Goal: Task Accomplishment & Management: Complete application form

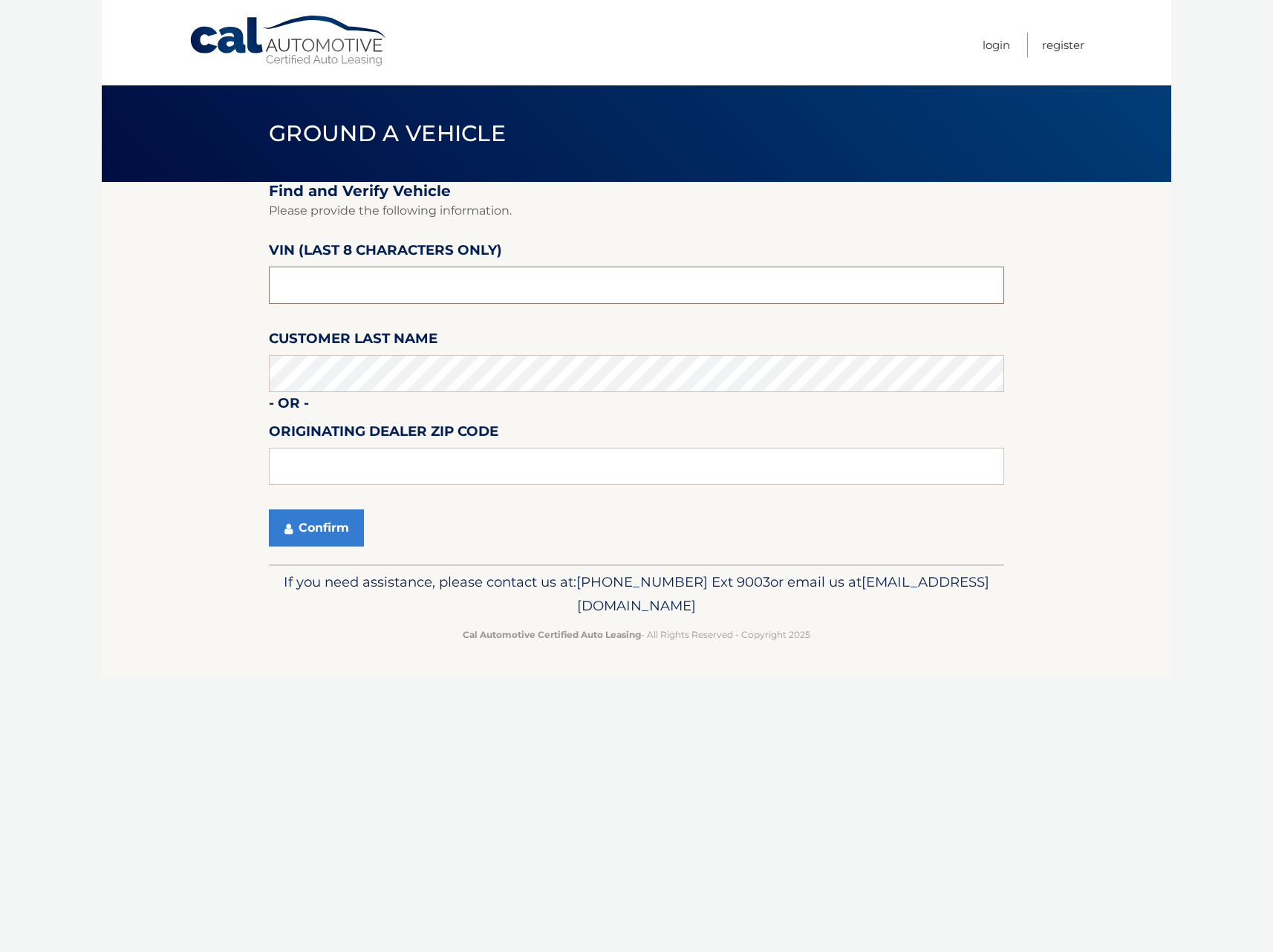
click at [381, 284] on input "text" at bounding box center [637, 285] width 735 height 37
type input "sn170096"
click at [319, 525] on button "Confirm" at bounding box center [317, 528] width 95 height 37
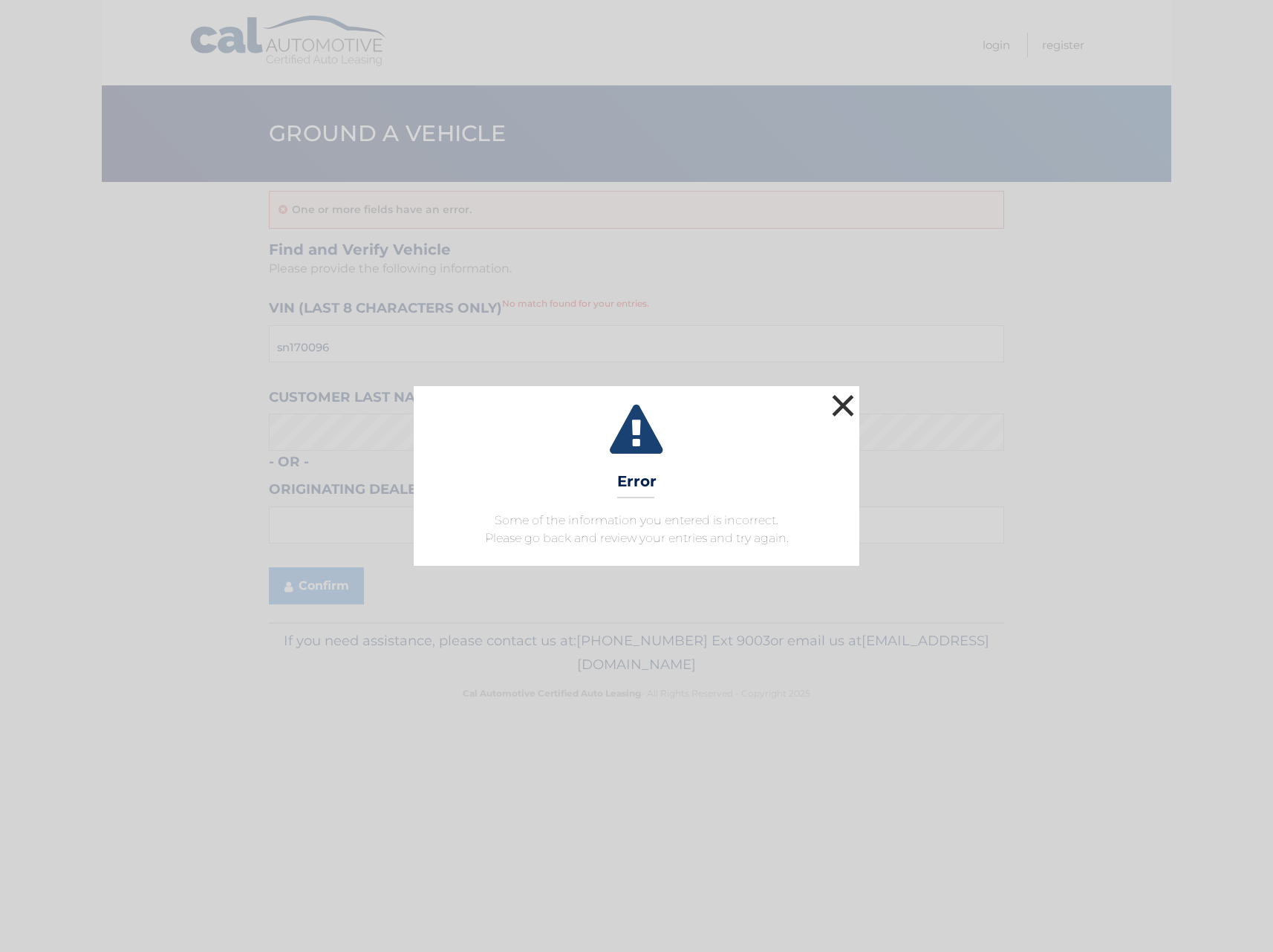
click at [839, 403] on button "×" at bounding box center [842, 405] width 30 height 30
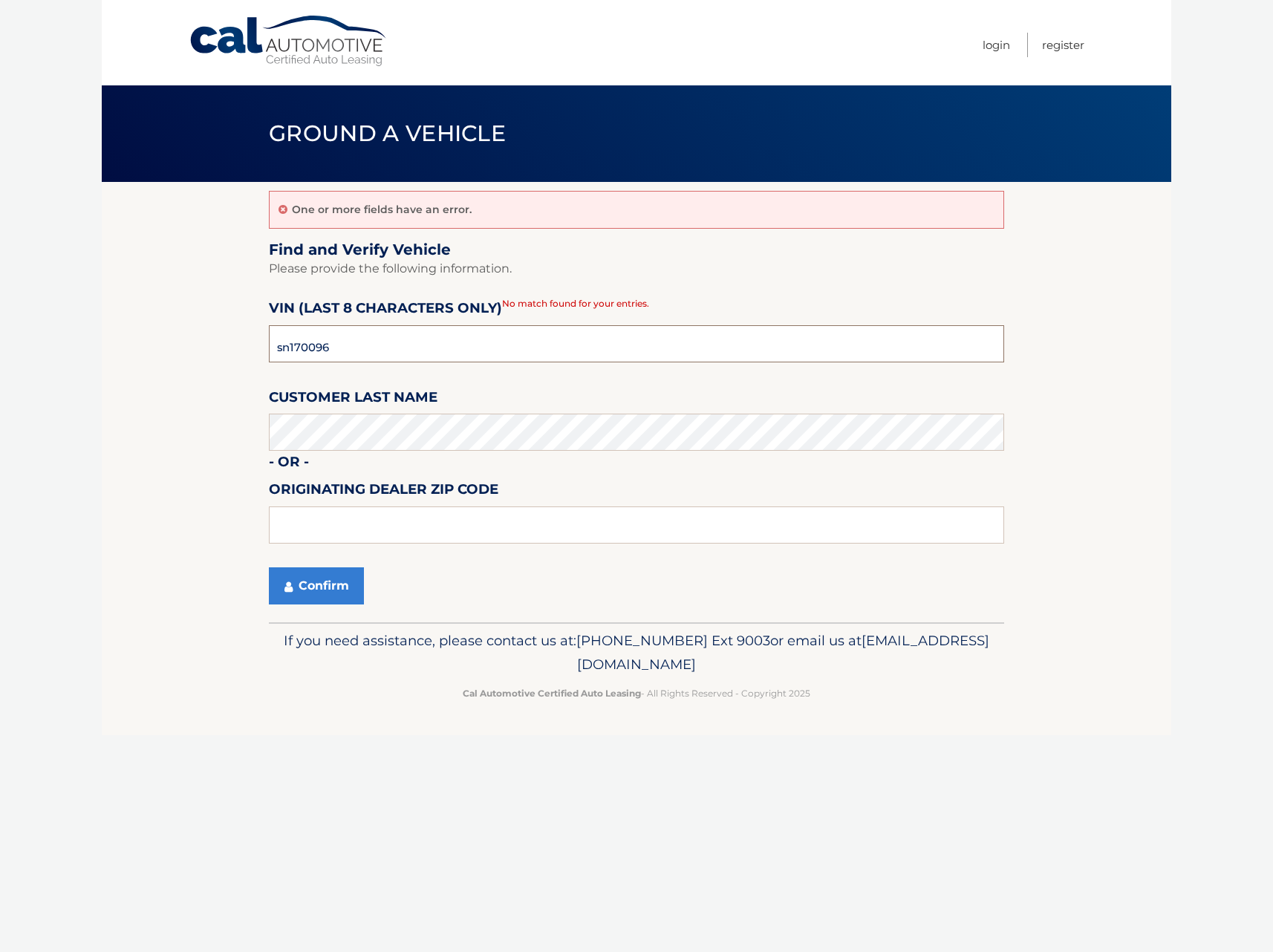
click at [346, 338] on input "sn170096" at bounding box center [637, 344] width 735 height 37
type input "nn353553"
click at [311, 600] on button "Confirm" at bounding box center [317, 586] width 95 height 37
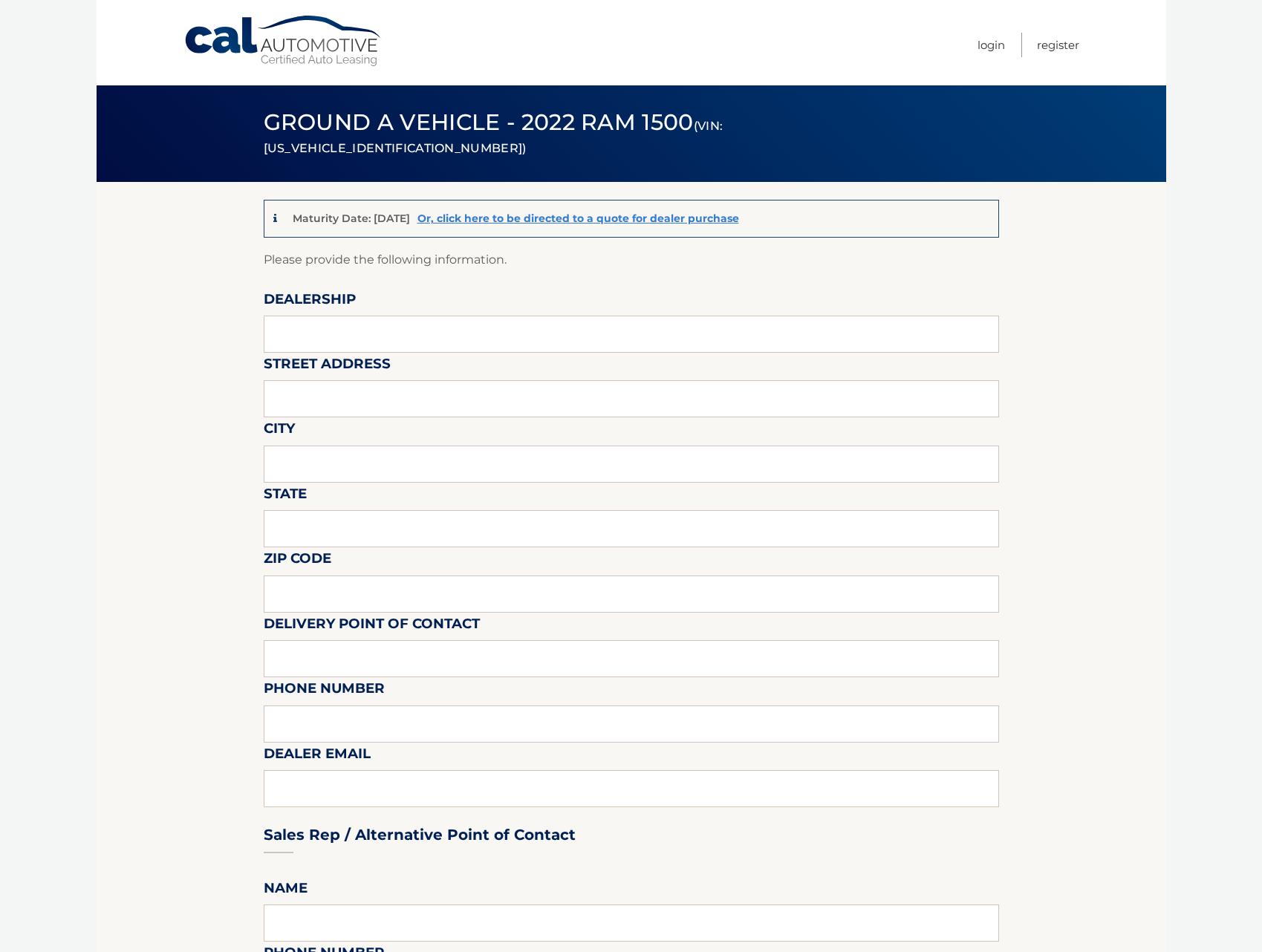
click at [361, 321] on input "text" at bounding box center [631, 335] width 735 height 37
type input "TRANSITOWNE DCJR [PERSON_NAME]"
click at [400, 405] on input "text" at bounding box center [631, 399] width 735 height 37
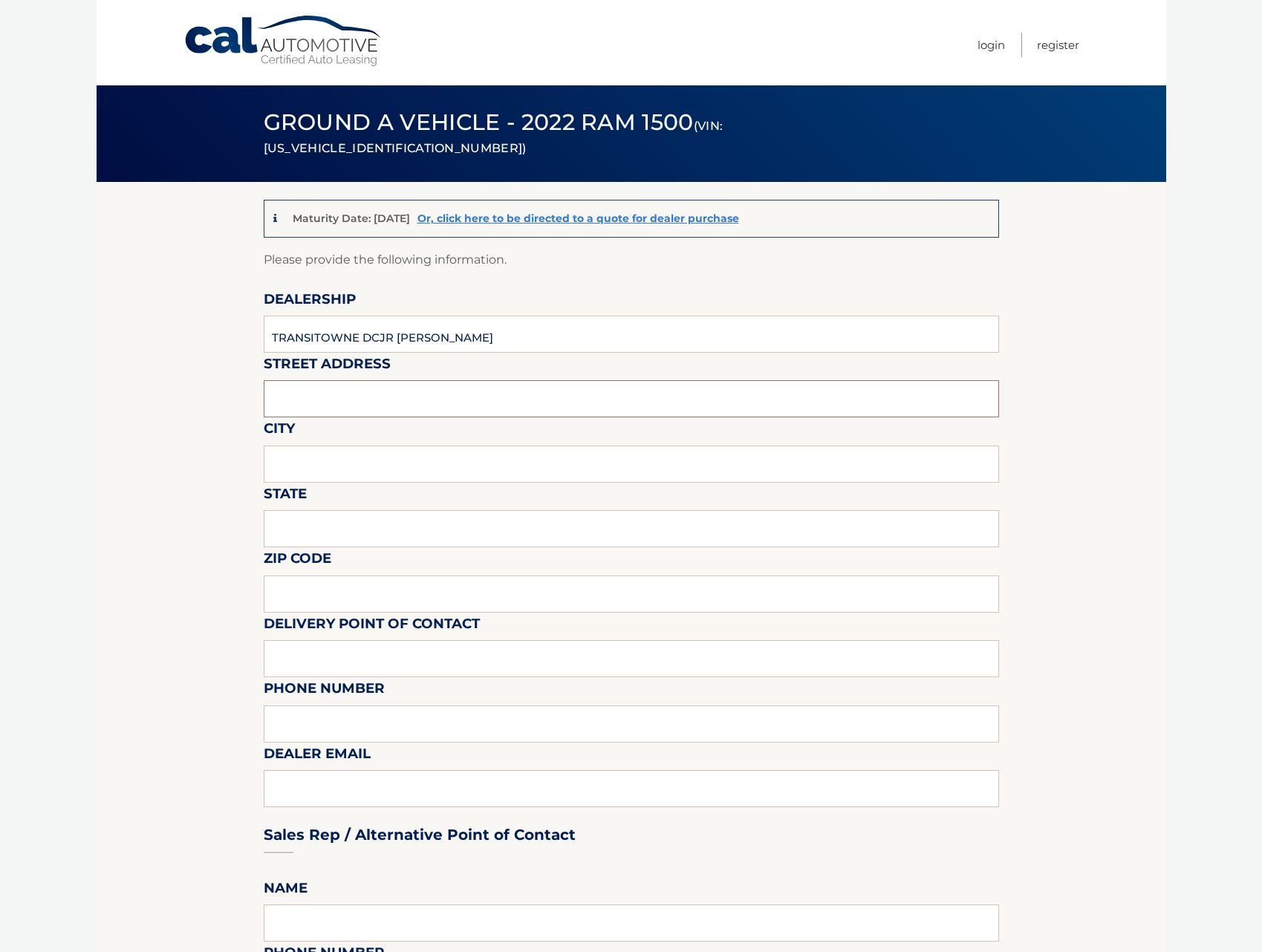
type input "[STREET_ADDRESS]"
type input "[PERSON_NAME]"
type input "[US_STATE]"
type input "14059"
type input "[PERSON_NAME]"
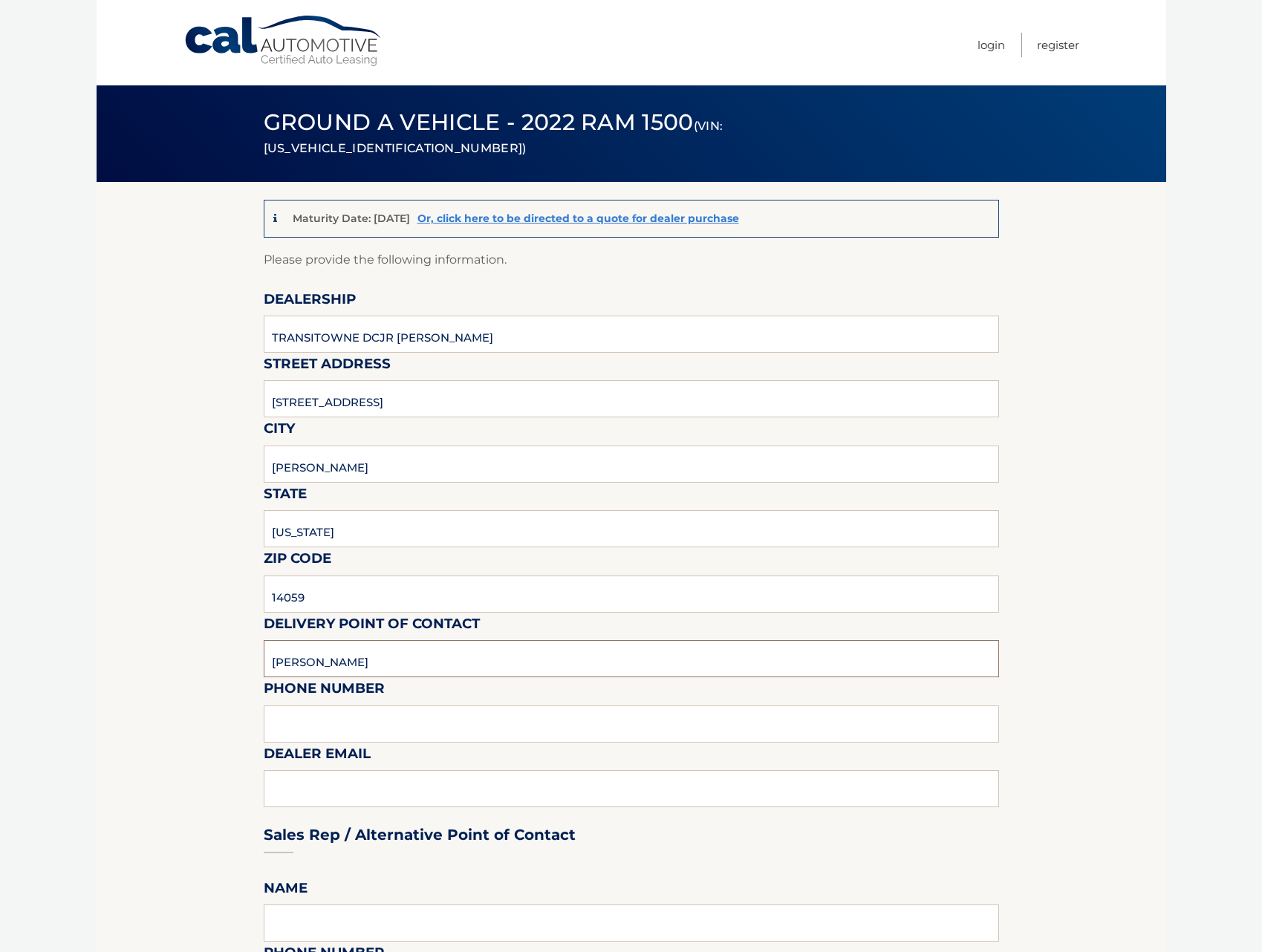
type input "7166746400"
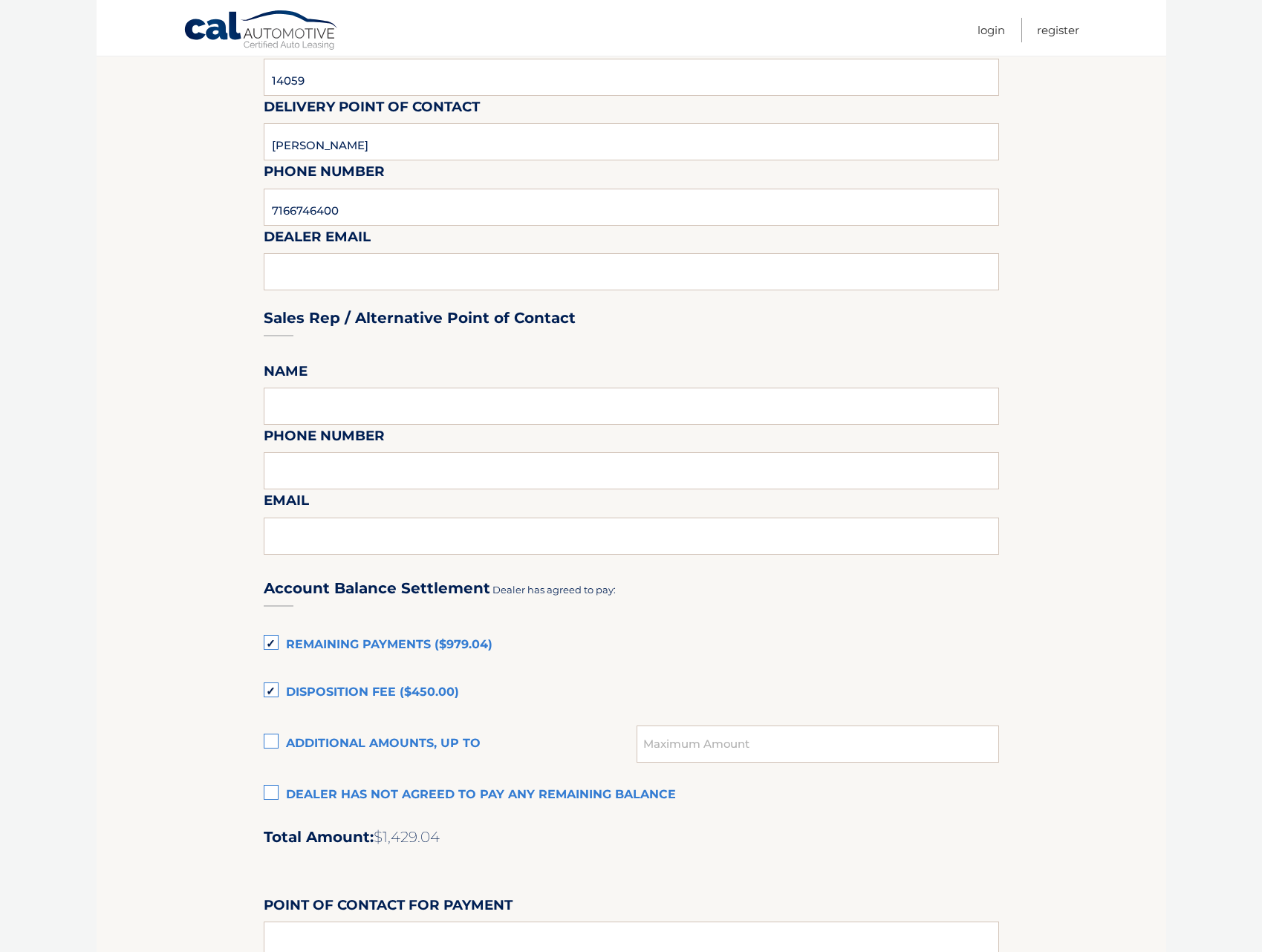
scroll to position [594, 0]
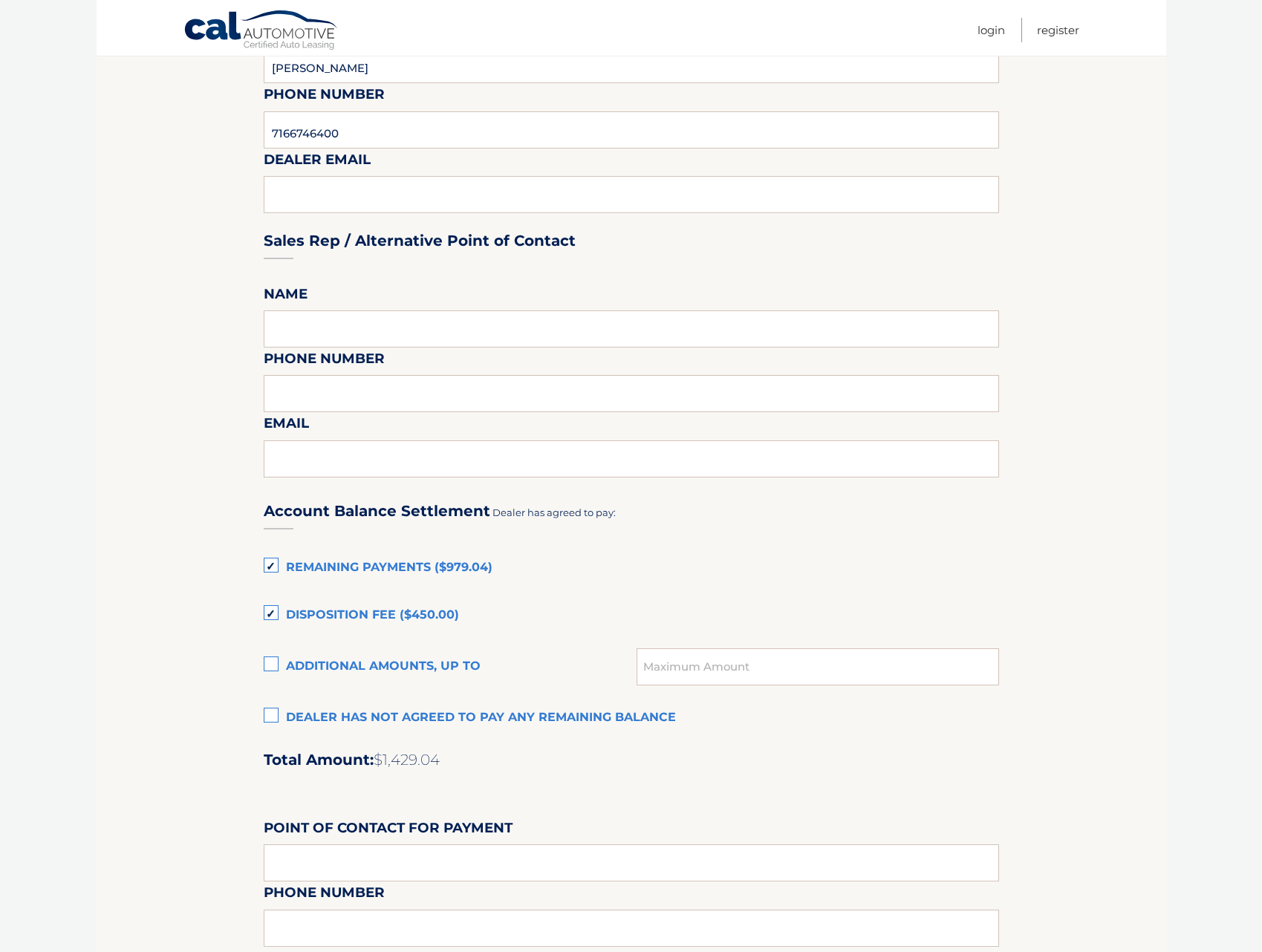
click at [273, 560] on label "Remaining Payments ($979.04)" at bounding box center [631, 568] width 735 height 30
click at [0, 0] on input "Remaining Payments ($979.04)" at bounding box center [0, 0] width 0 height 0
click at [271, 613] on label "Disposition Fee ($450.00)" at bounding box center [631, 616] width 735 height 30
click at [0, 0] on input "Disposition Fee ($450.00)" at bounding box center [0, 0] width 0 height 0
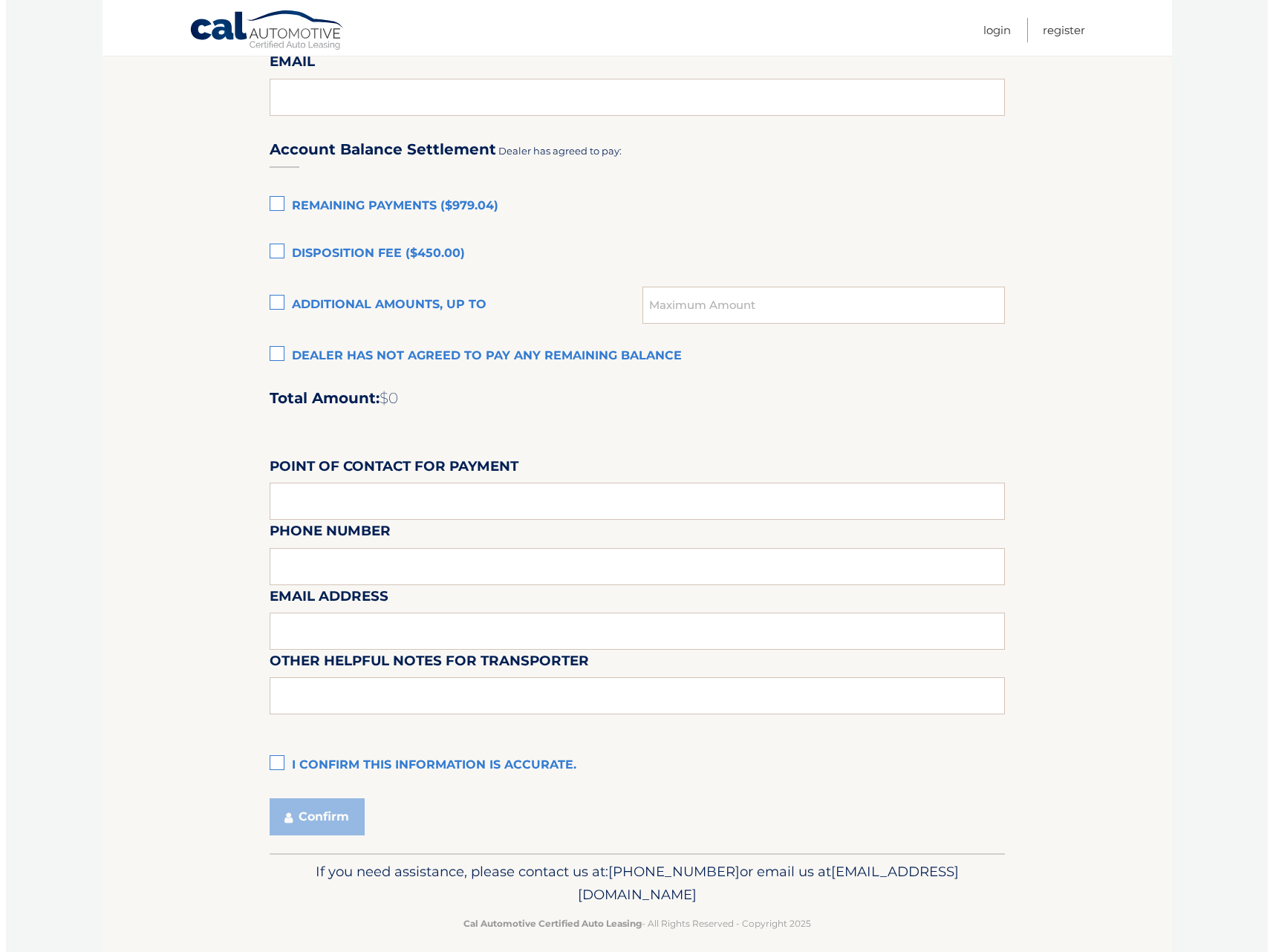
scroll to position [970, 0]
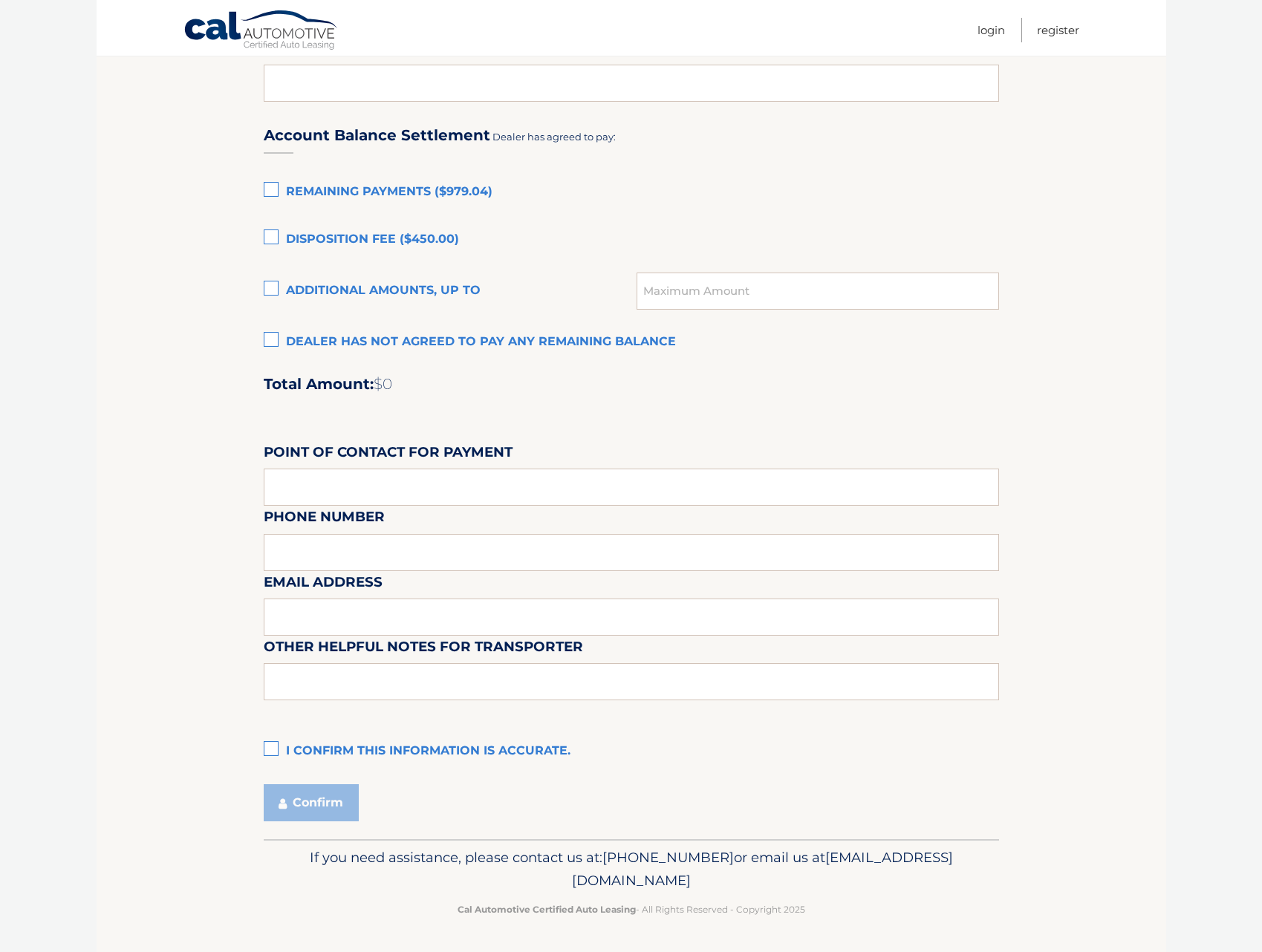
click at [268, 758] on label "I confirm this information is accurate." at bounding box center [631, 752] width 735 height 30
click at [0, 0] on input "I confirm this information is accurate." at bounding box center [0, 0] width 0 height 0
click at [329, 815] on button "Confirm" at bounding box center [311, 803] width 95 height 37
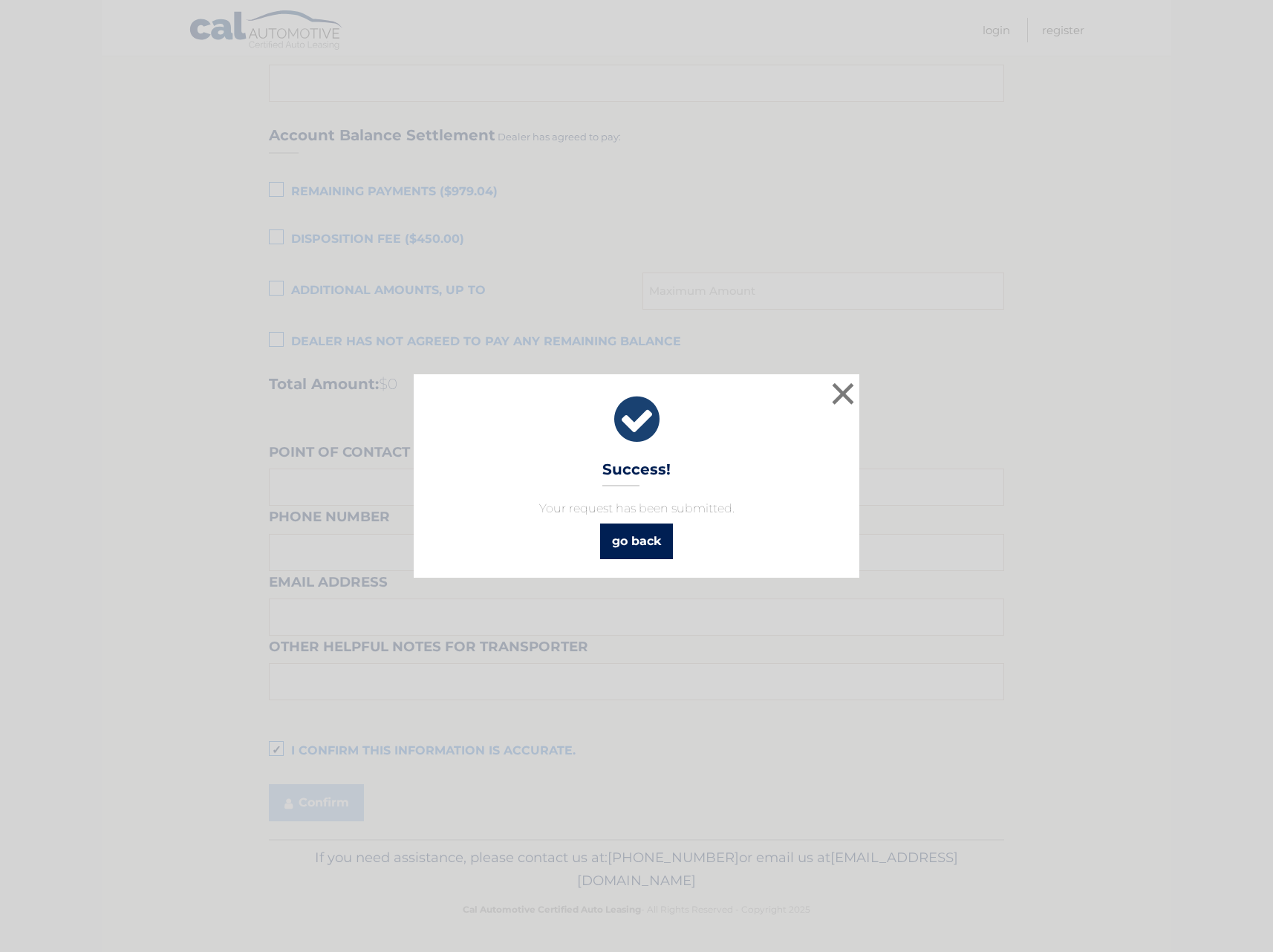
click at [630, 542] on link "go back" at bounding box center [637, 542] width 73 height 36
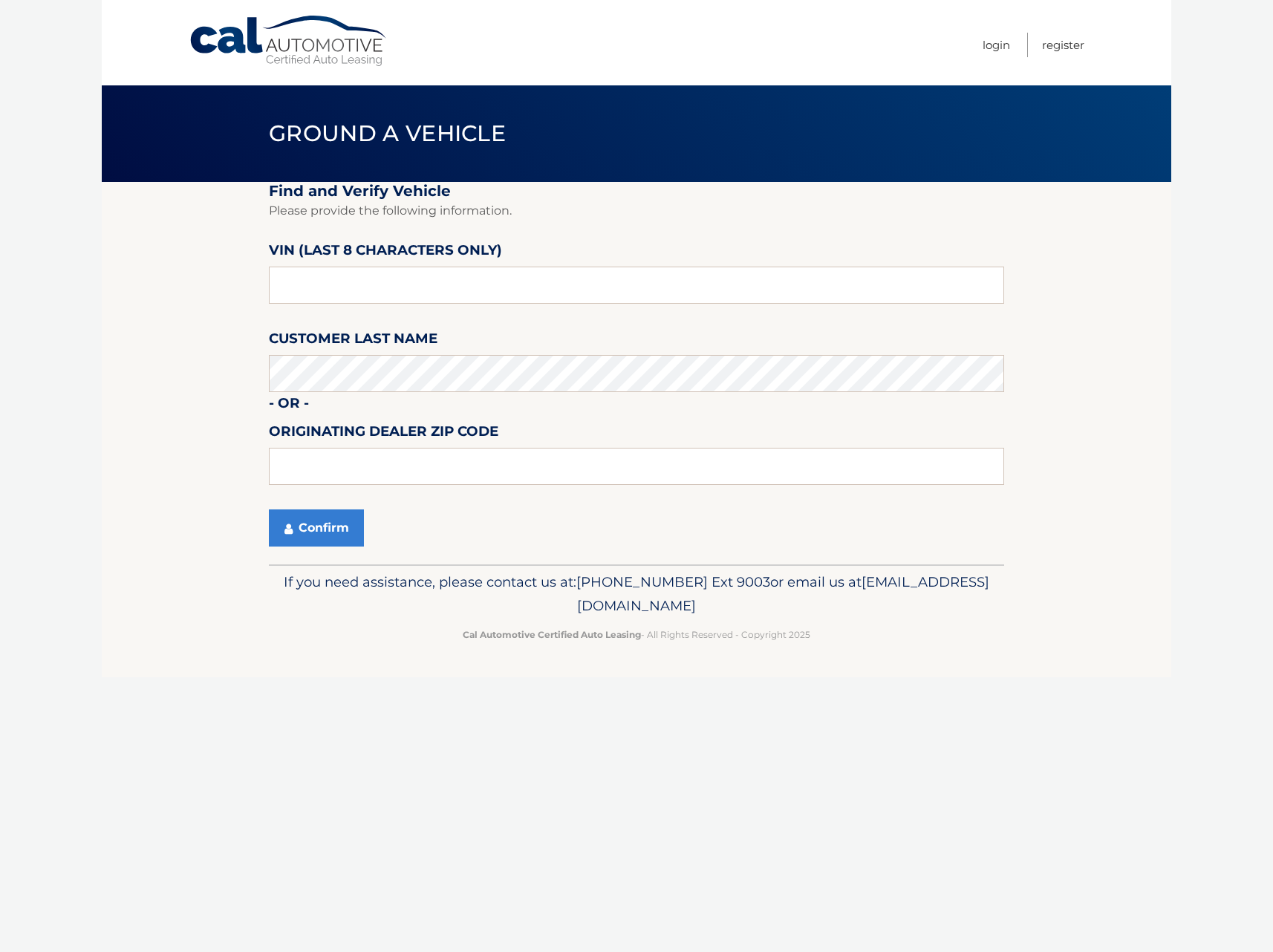
click at [437, 263] on label "VIN (last 8 characters only)" at bounding box center [386, 253] width 234 height 27
click at [390, 278] on input "text" at bounding box center [637, 285] width 735 height 37
click at [382, 283] on input "nd6093**" at bounding box center [637, 285] width 735 height 37
type input "nd506862"
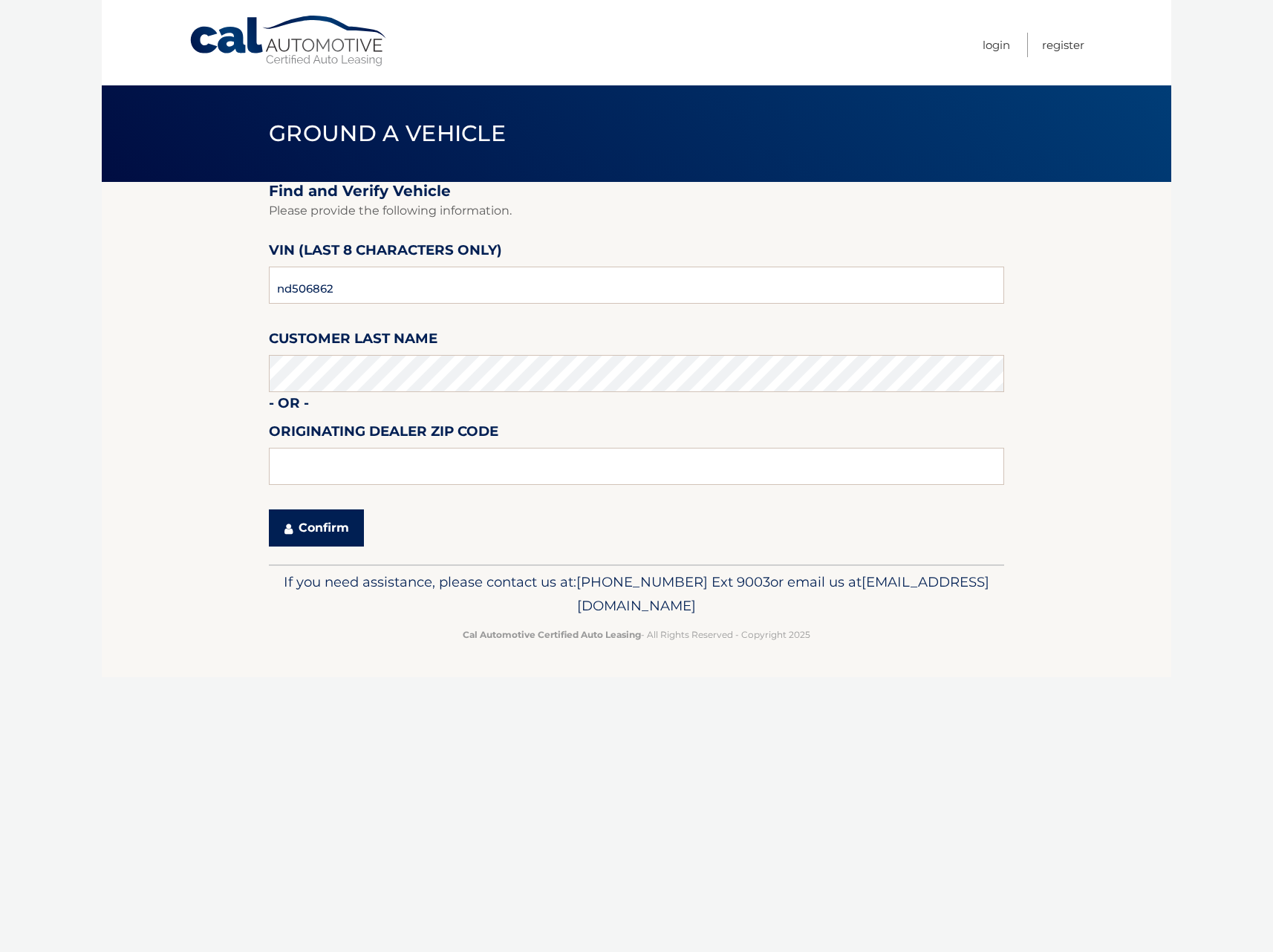
click at [318, 538] on button "Confirm" at bounding box center [317, 528] width 95 height 37
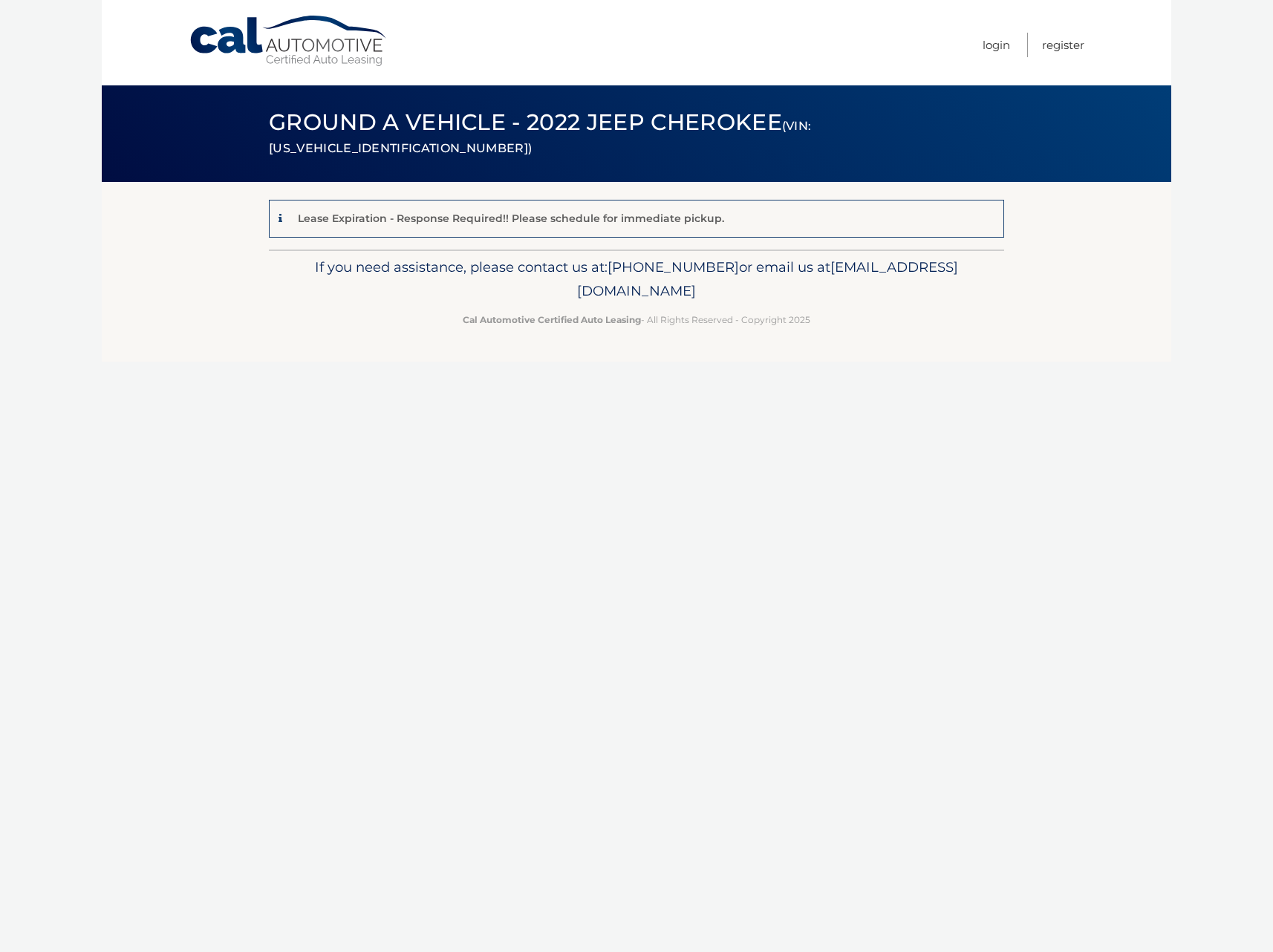
click at [820, 220] on div "Lease Expiration - Response Required!! Please schedule for immediate pickup." at bounding box center [637, 218] width 735 height 38
click at [811, 137] on small "(VIN: [US_VEHICLE_IDENTIFICATION_NUMBER])" at bounding box center [540, 137] width 542 height 37
copy small "[US_VEHICLE_IDENTIFICATION_NUMBER]"
click at [208, 31] on link "Cal Automotive" at bounding box center [289, 41] width 200 height 53
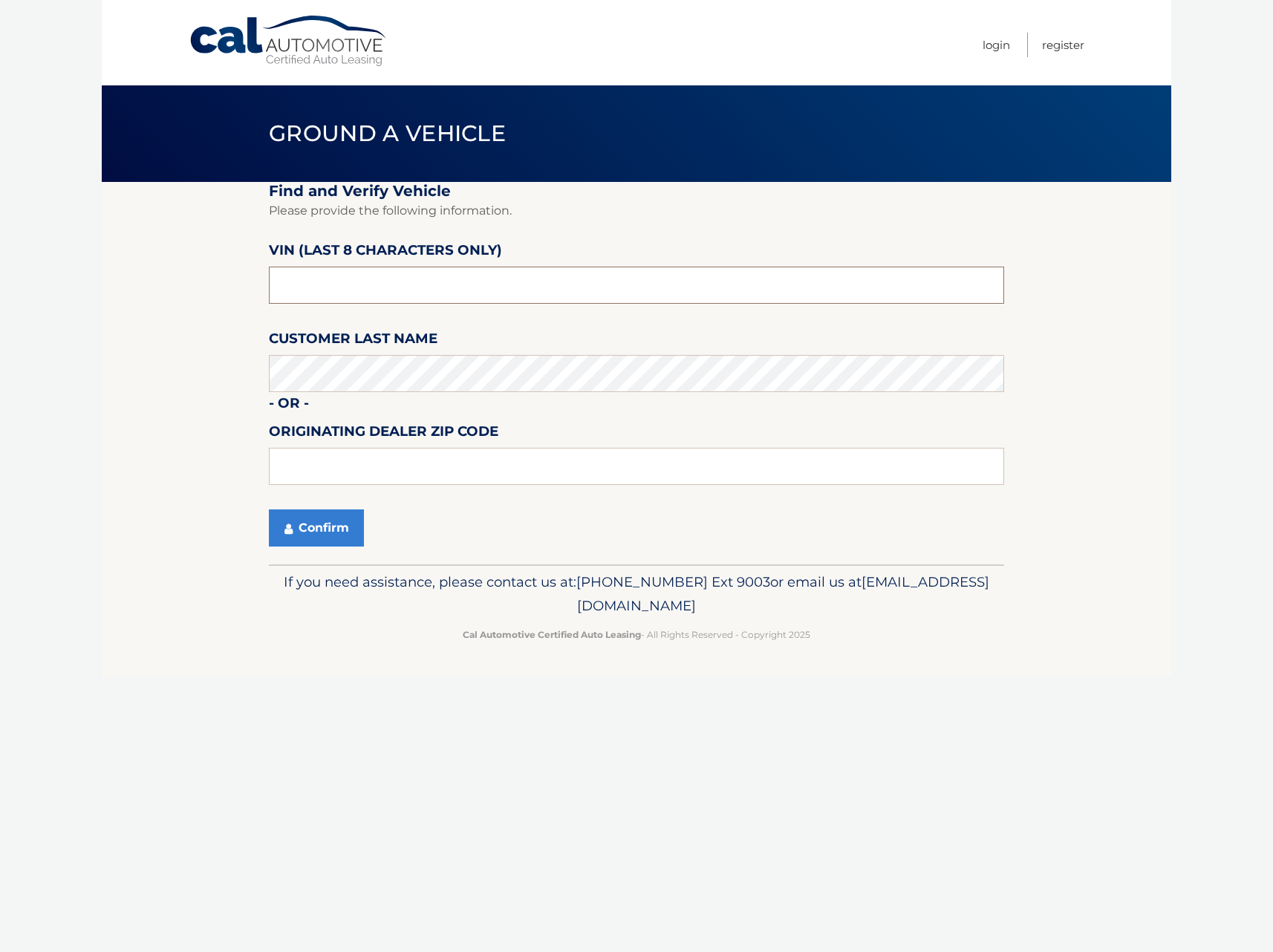
click at [394, 283] on input "text" at bounding box center [637, 285] width 735 height 37
paste input "1C4PJMDX"
type input "1C4PJMDX"
click at [394, 283] on input "1C4PJMDX" at bounding box center [637, 285] width 735 height 37
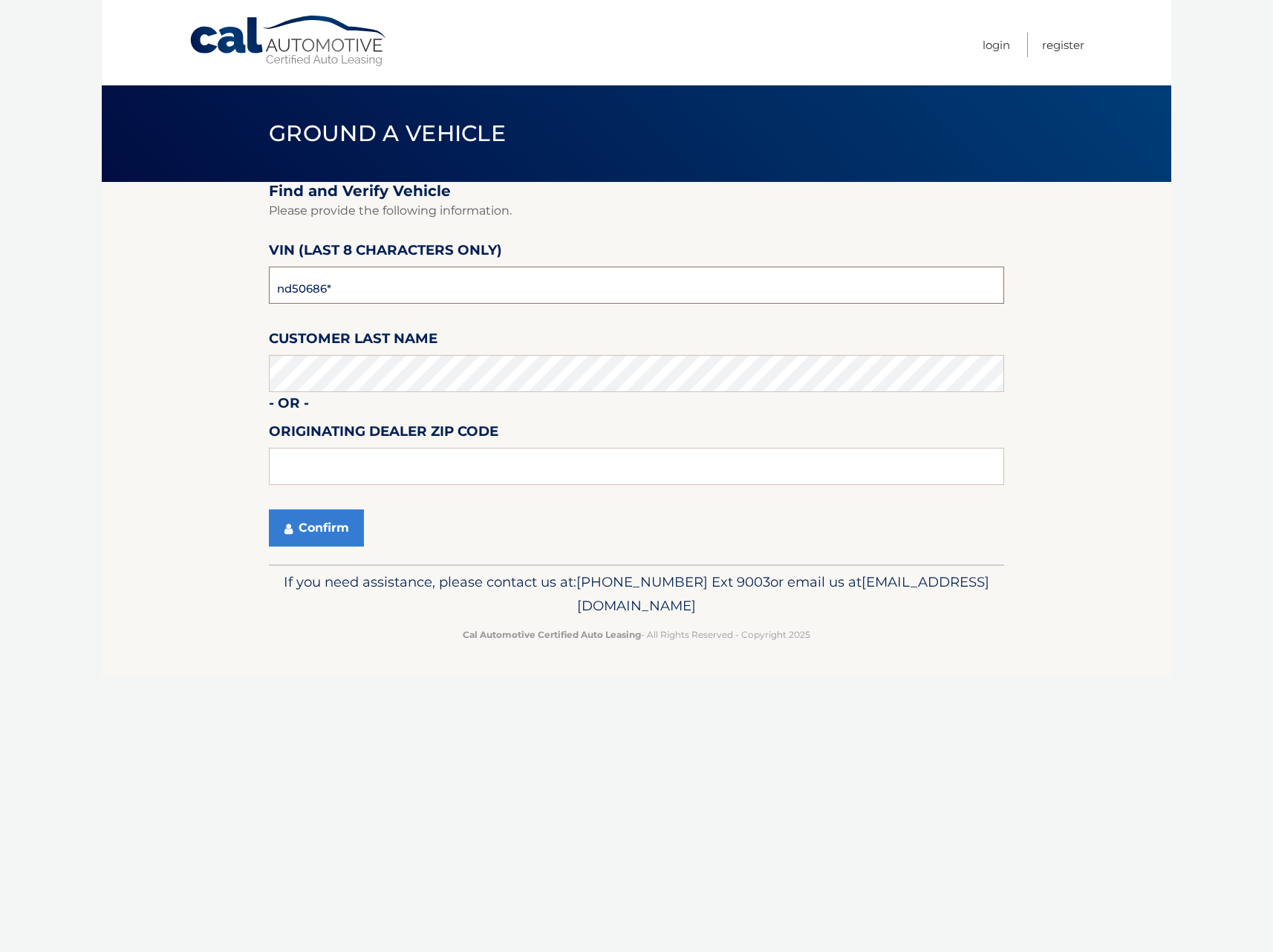
type input "nd506862"
click at [292, 527] on icon "submit" at bounding box center [289, 529] width 8 height 12
click at [367, 301] on input "text" at bounding box center [637, 285] width 735 height 37
type input "pc505515"
click at [333, 521] on button "Confirm" at bounding box center [317, 528] width 95 height 37
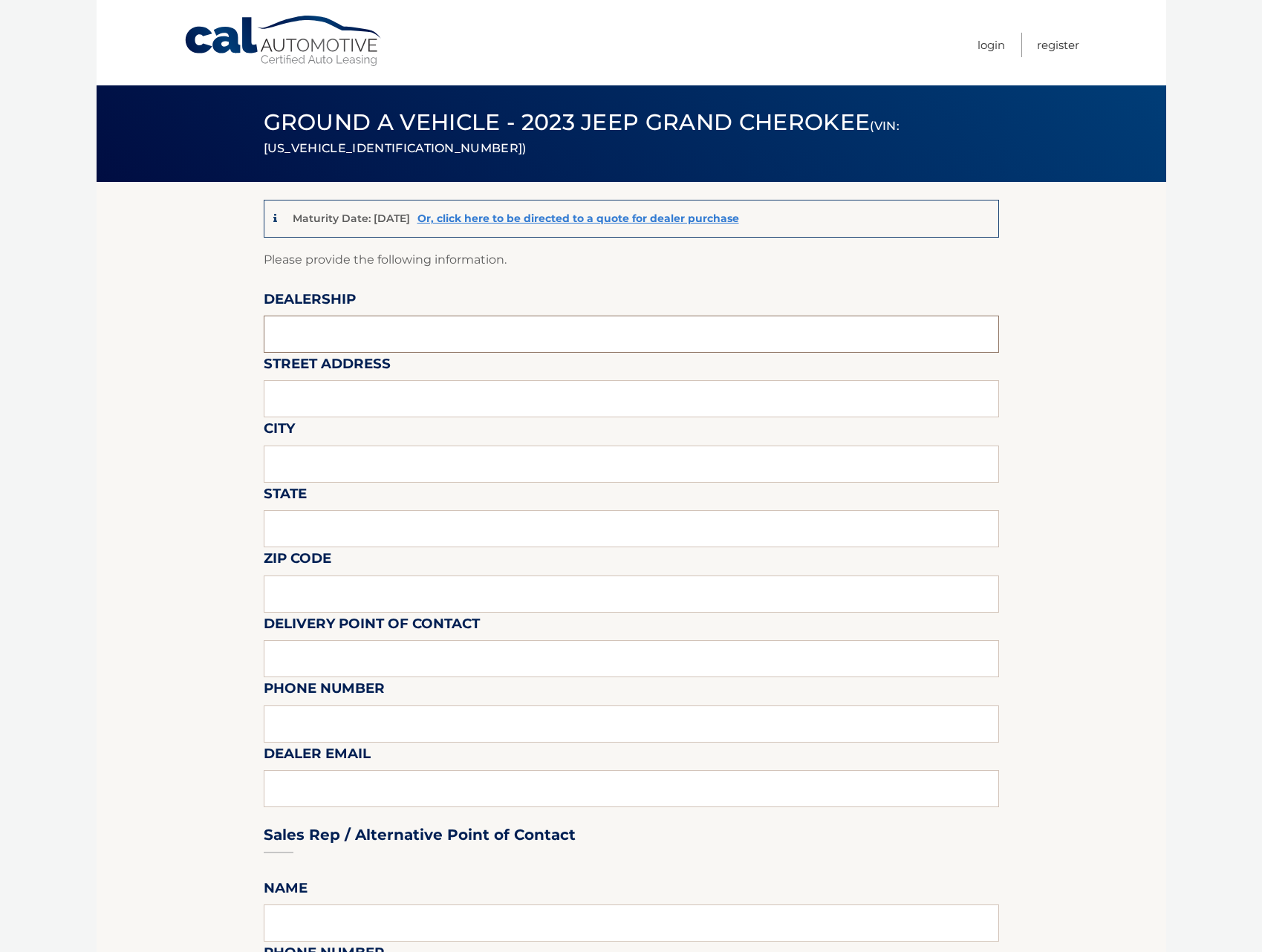
click at [416, 331] on input "text" at bounding box center [631, 335] width 735 height 37
type input "TRANSITOWNE DCJR [PERSON_NAME]"
click at [395, 412] on input "text" at bounding box center [631, 399] width 735 height 37
type input "[STREET_ADDRESS]"
type input "[PERSON_NAME]"
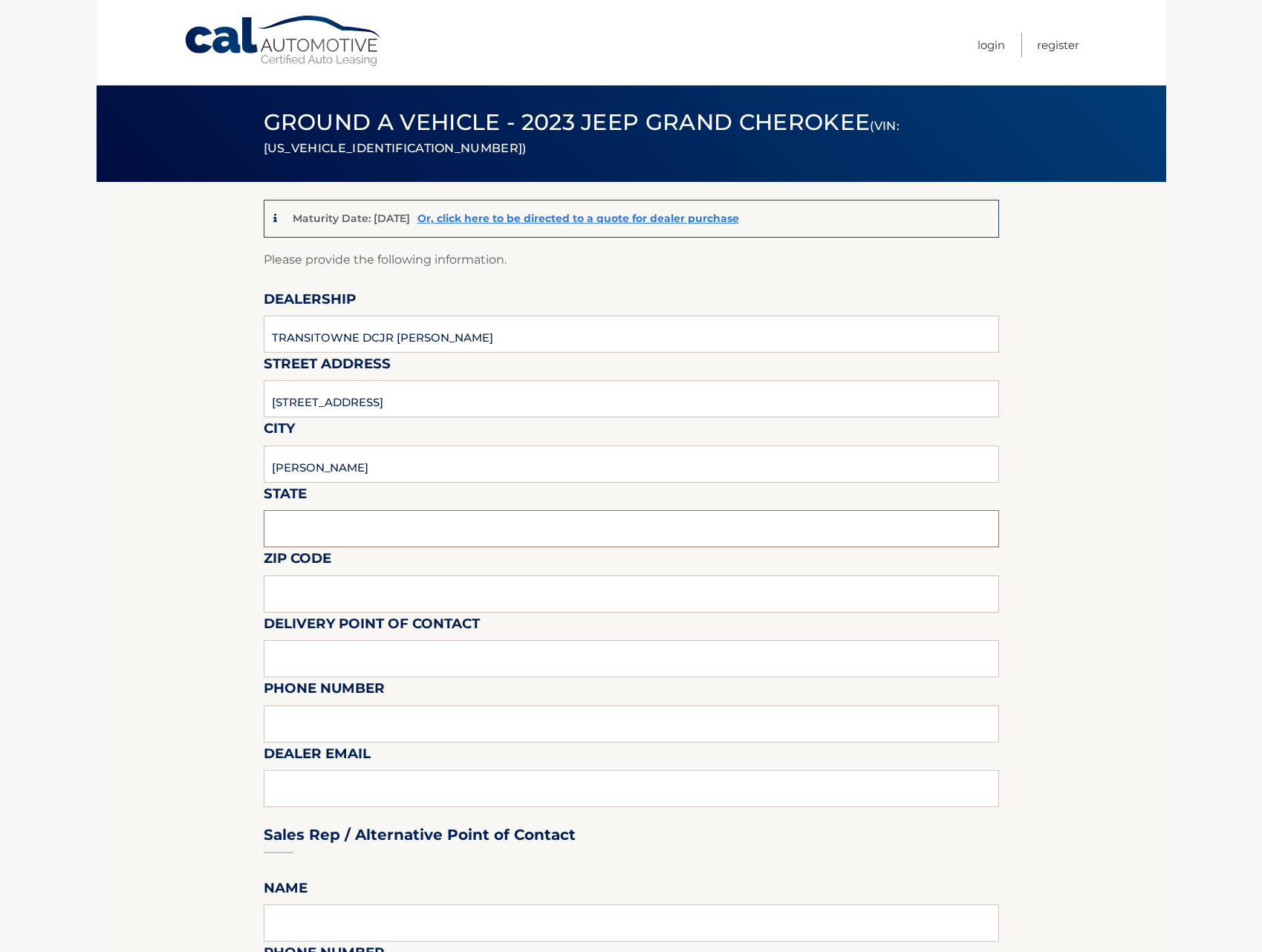
type input "[US_STATE]"
type input "14059"
type input "[PERSON_NAME]"
type input "7166746400"
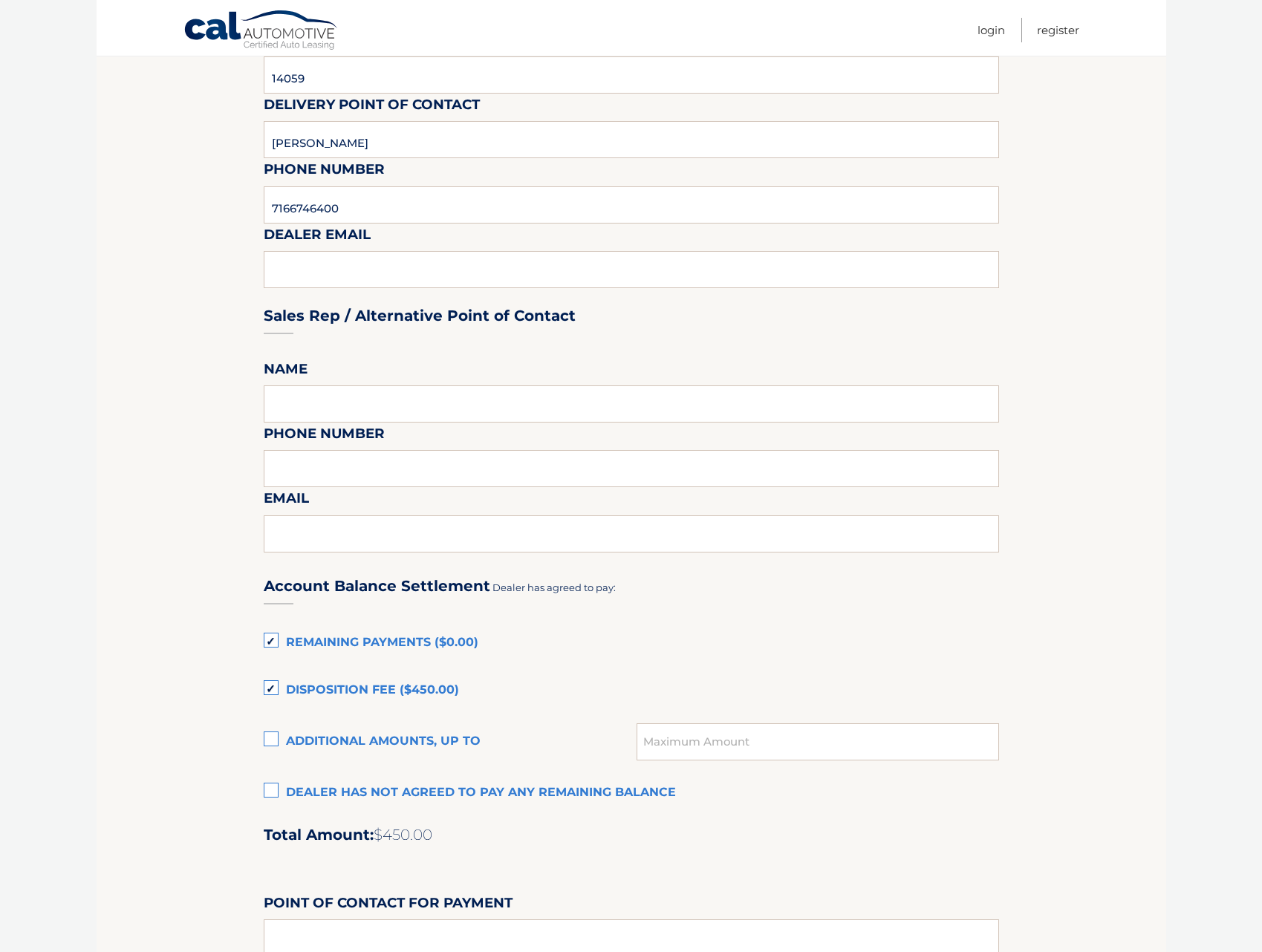
scroll to position [520, 0]
click at [275, 642] on label "Remaining Payments ($0.00)" at bounding box center [631, 642] width 735 height 30
click at [0, 0] on input "Remaining Payments ($0.00)" at bounding box center [0, 0] width 0 height 0
click at [274, 691] on label "Disposition Fee ($450.00)" at bounding box center [631, 690] width 735 height 30
click at [0, 0] on input "Disposition Fee ($450.00)" at bounding box center [0, 0] width 0 height 0
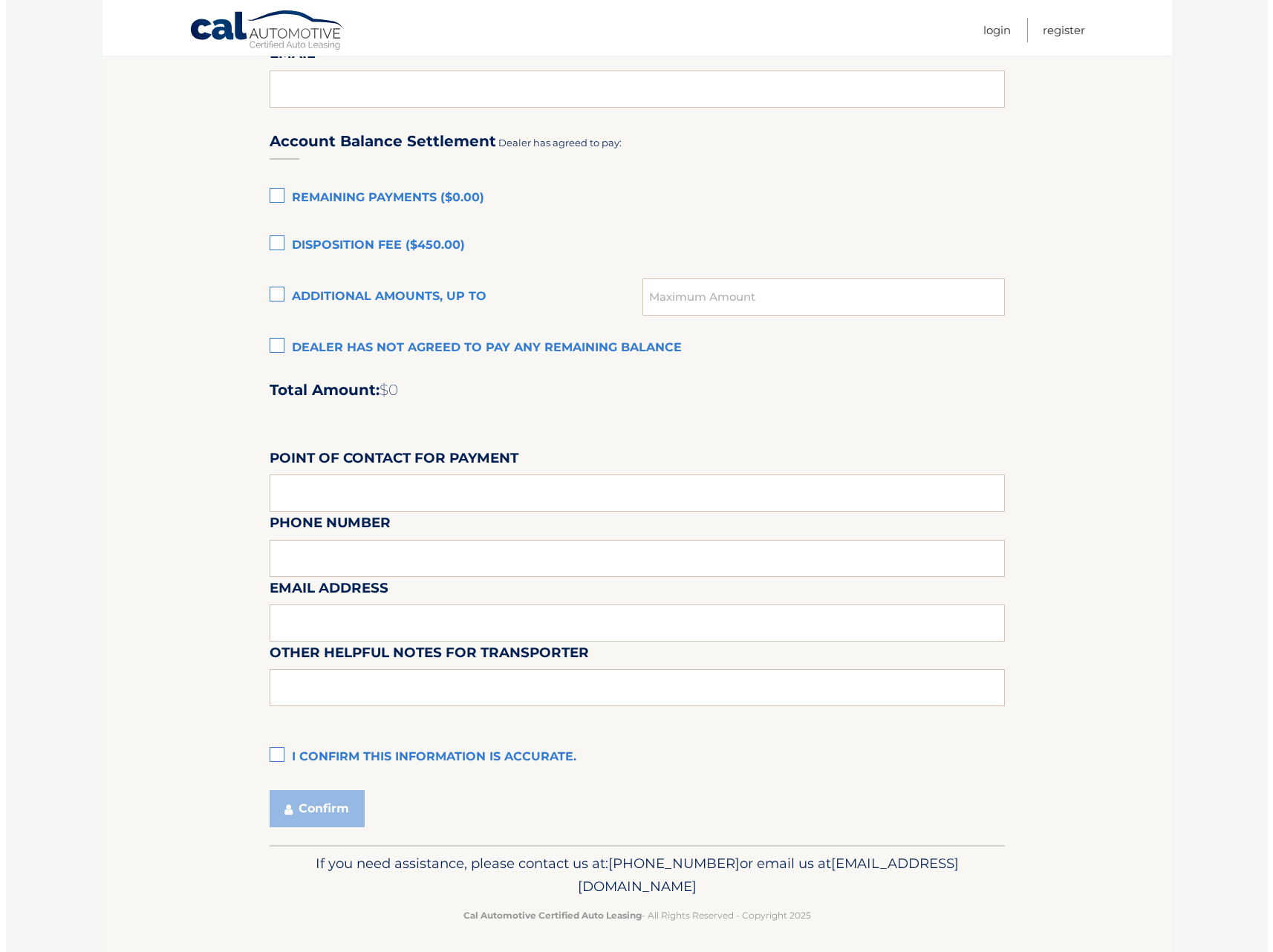
scroll to position [966, 0]
click at [274, 755] on label "I confirm this information is accurate." at bounding box center [631, 756] width 735 height 30
click at [0, 0] on input "I confirm this information is accurate." at bounding box center [0, 0] width 0 height 0
click at [311, 839] on fieldset "Please provide the following information. Dealership TRANSITOWNE DCJR [GEOGRAPH…" at bounding box center [631, 65] width 735 height 1561
click at [326, 808] on button "Confirm" at bounding box center [311, 808] width 95 height 37
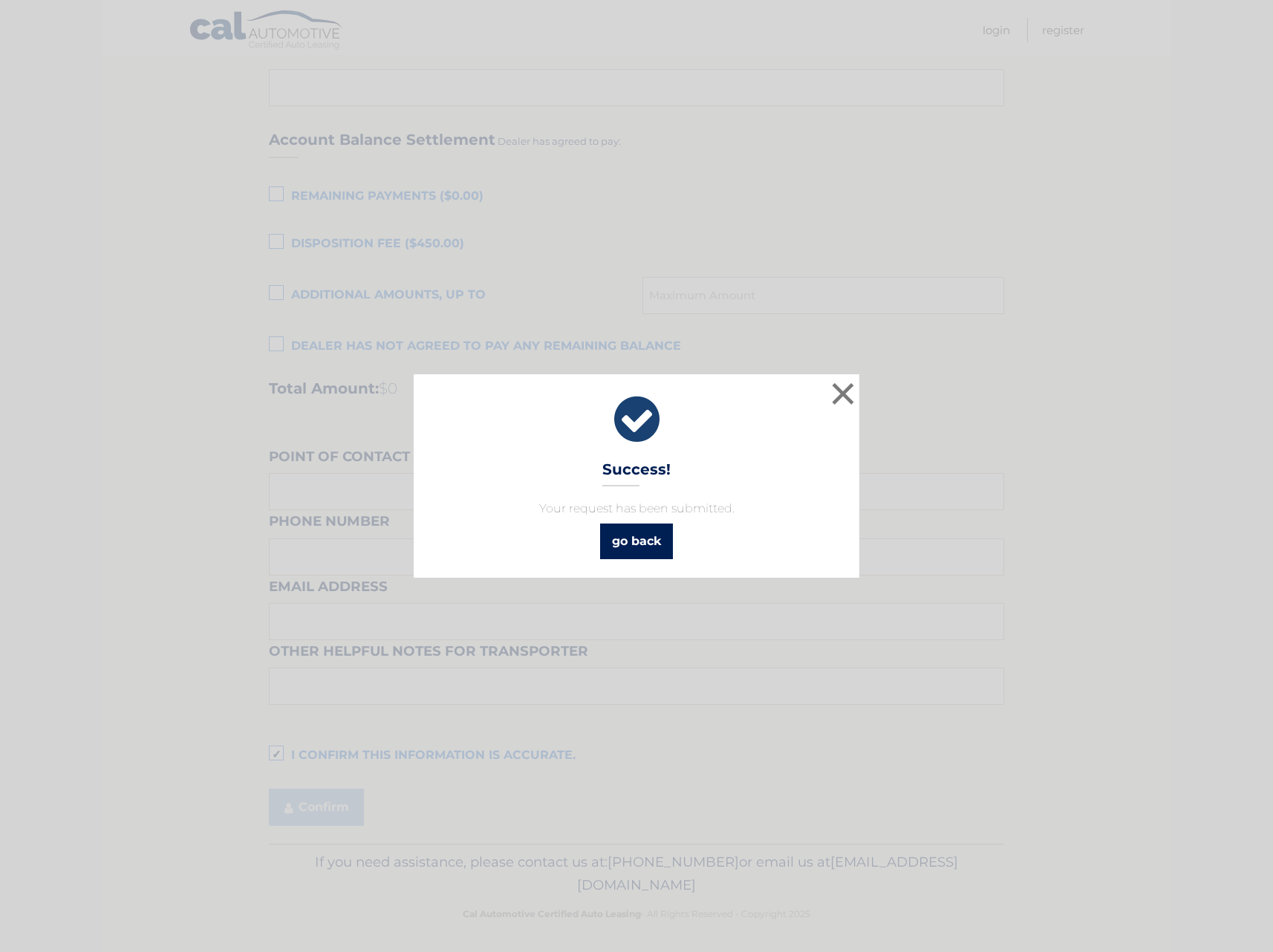
click at [639, 536] on link "go back" at bounding box center [637, 542] width 73 height 36
